Goal: Task Accomplishment & Management: Use online tool/utility

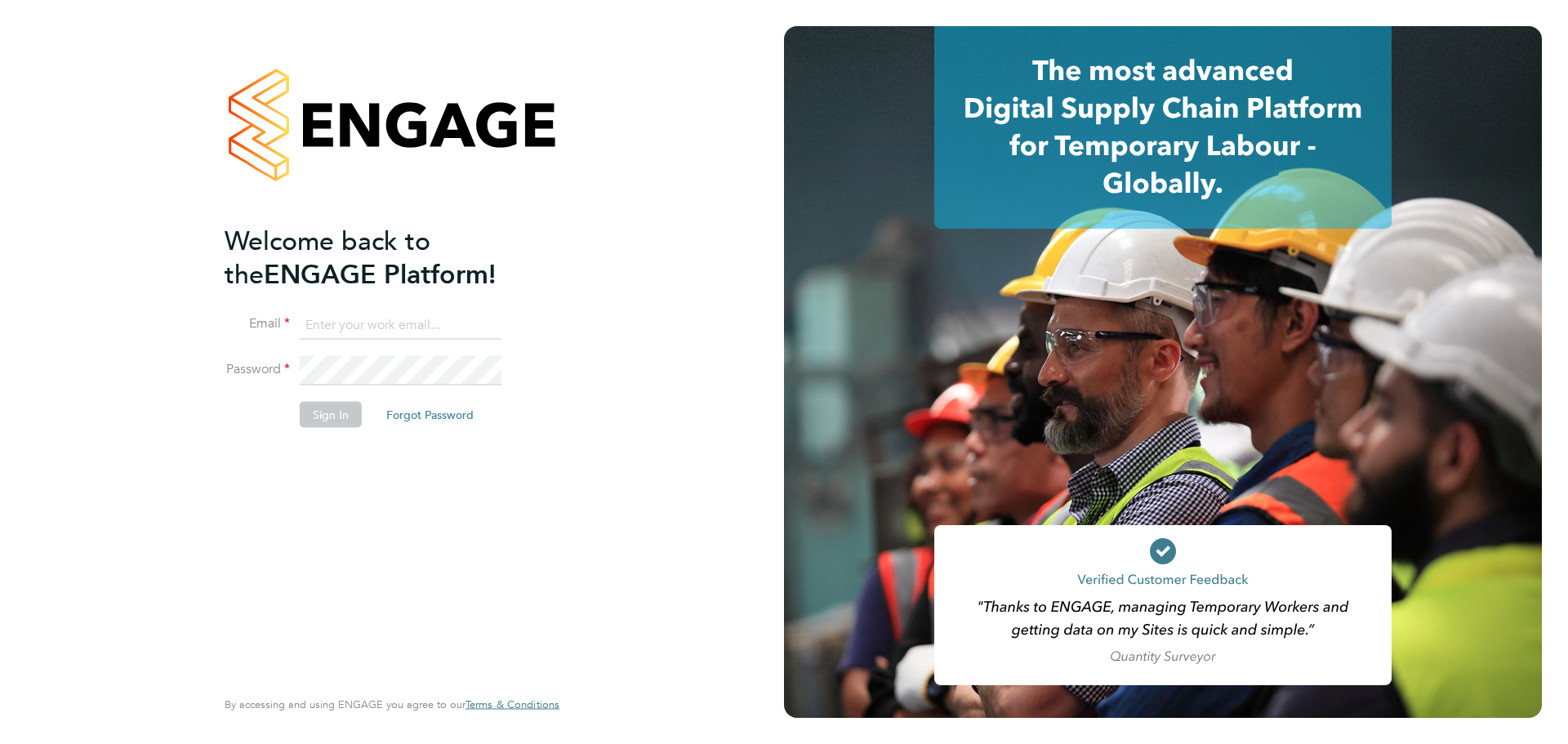
click at [353, 320] on input at bounding box center [400, 325] width 201 height 29
type input "mark.steadman@vistry.co.uk"
click at [338, 412] on button "Sign In" at bounding box center [330, 413] width 62 height 27
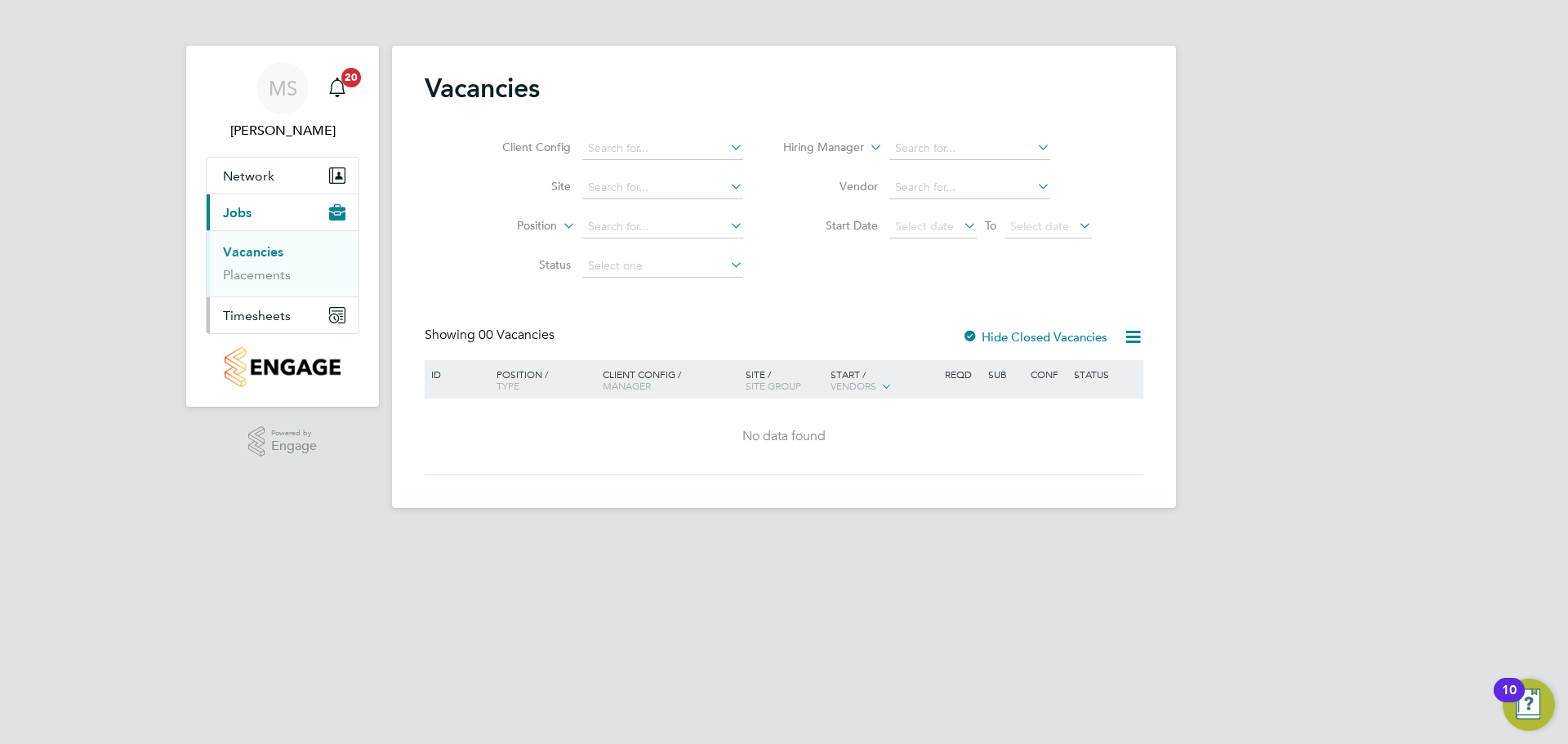
click at [277, 318] on span "Timesheets" at bounding box center [256, 316] width 68 height 16
click at [278, 319] on span "Timesheets" at bounding box center [256, 316] width 68 height 16
click at [260, 292] on link "Timesheets" at bounding box center [256, 289] width 68 height 16
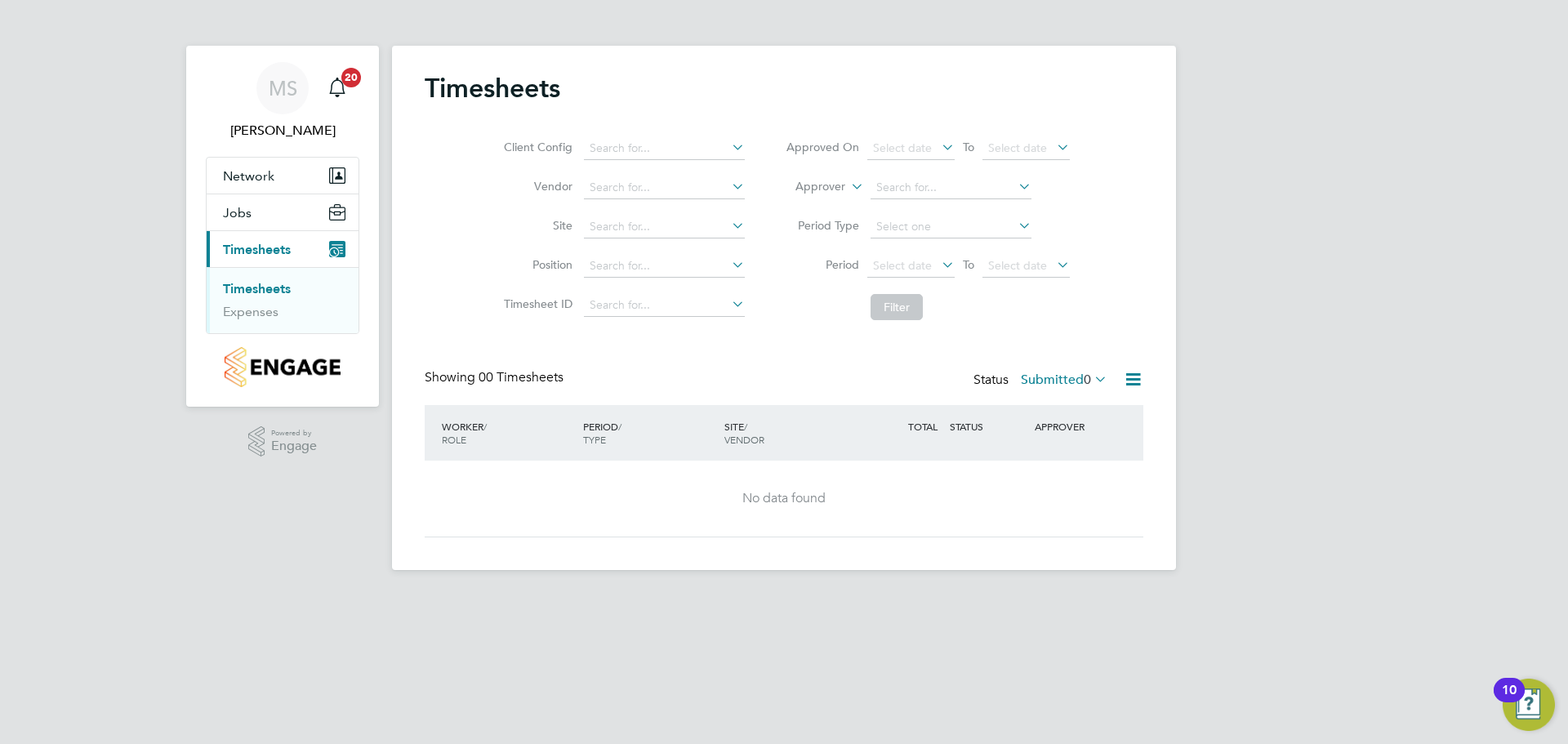
click at [1091, 374] on icon at bounding box center [1091, 378] width 0 height 23
